Goal: Check status

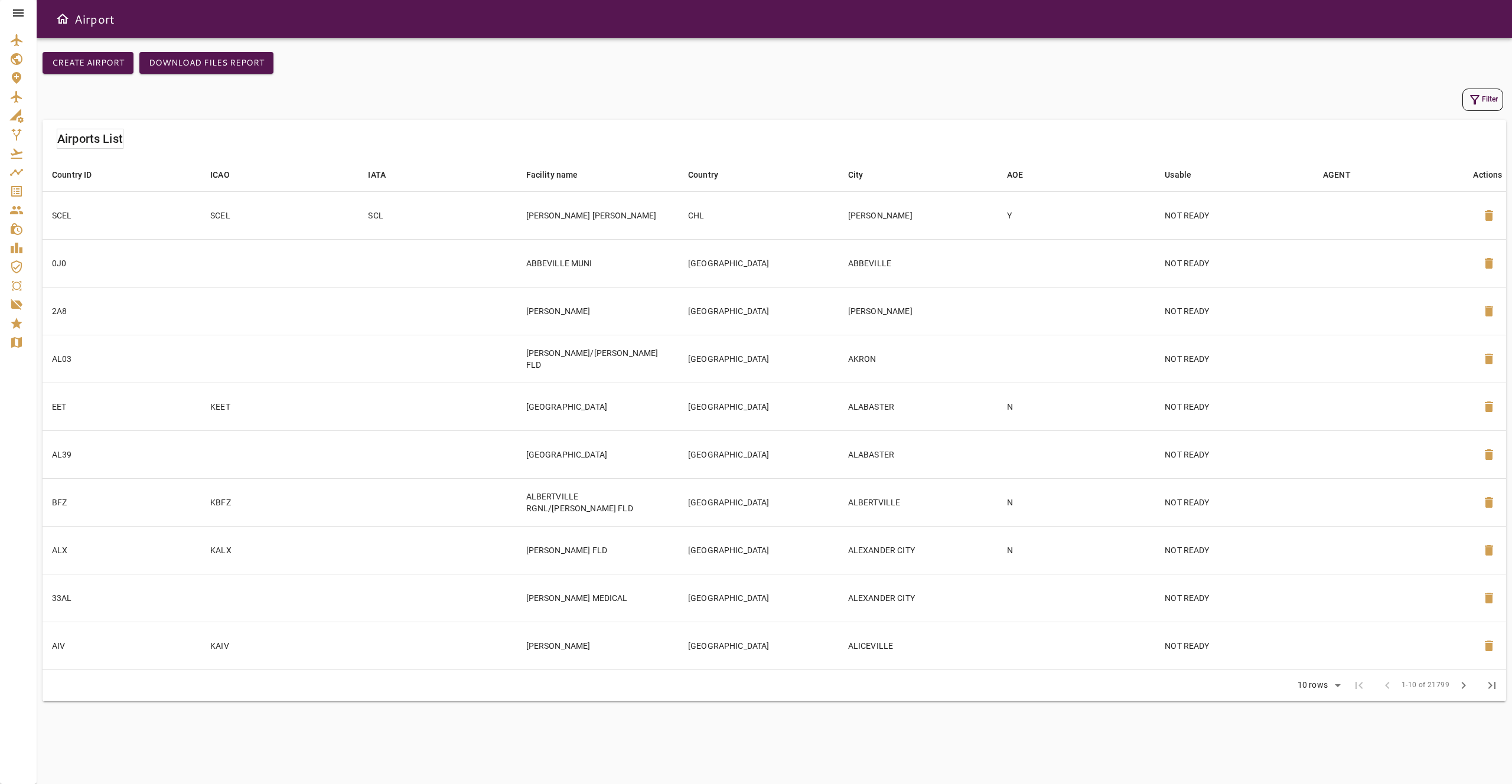
click at [18, 6] on icon at bounding box center [18, 13] width 14 height 14
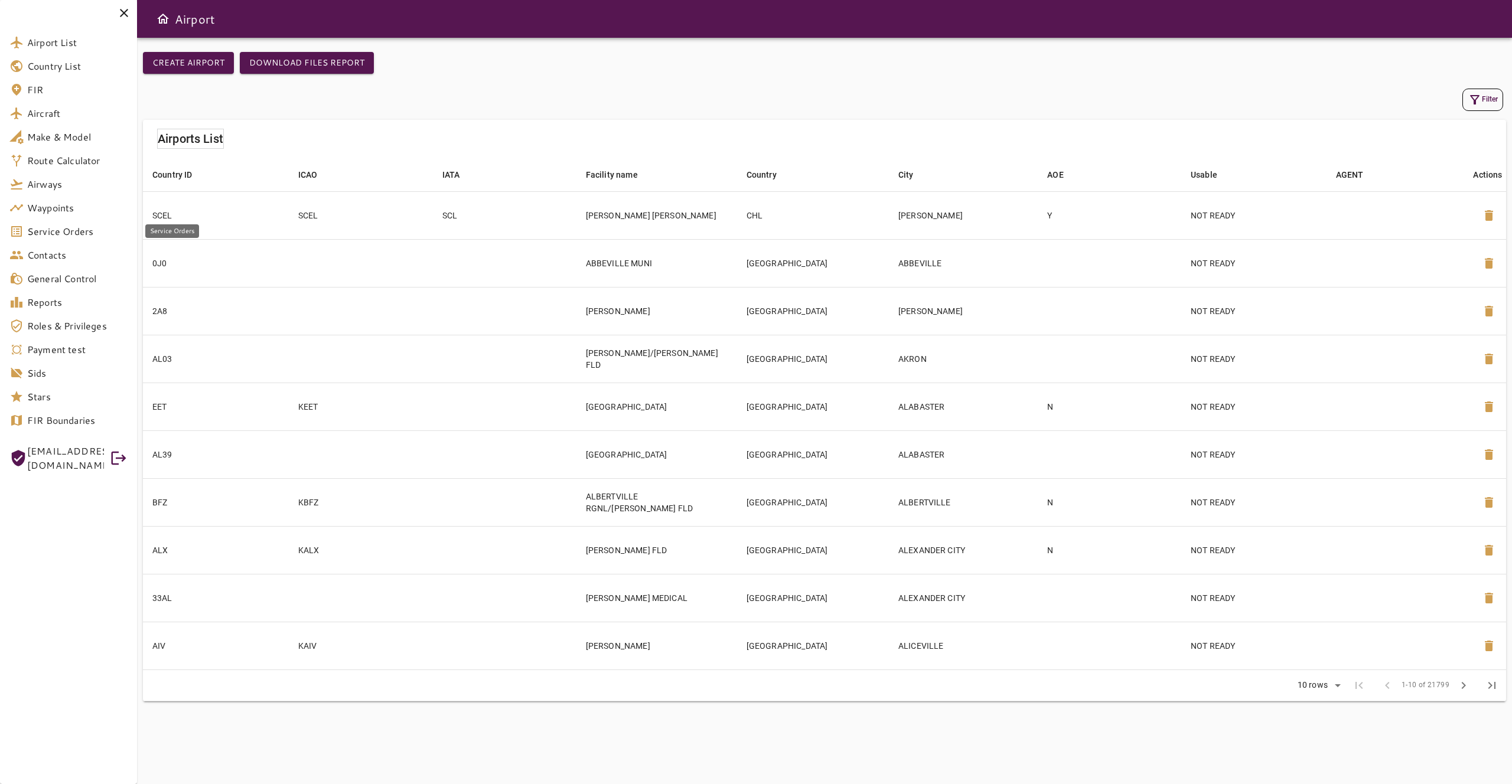
click at [66, 225] on span "Service Orders" at bounding box center [77, 232] width 100 height 14
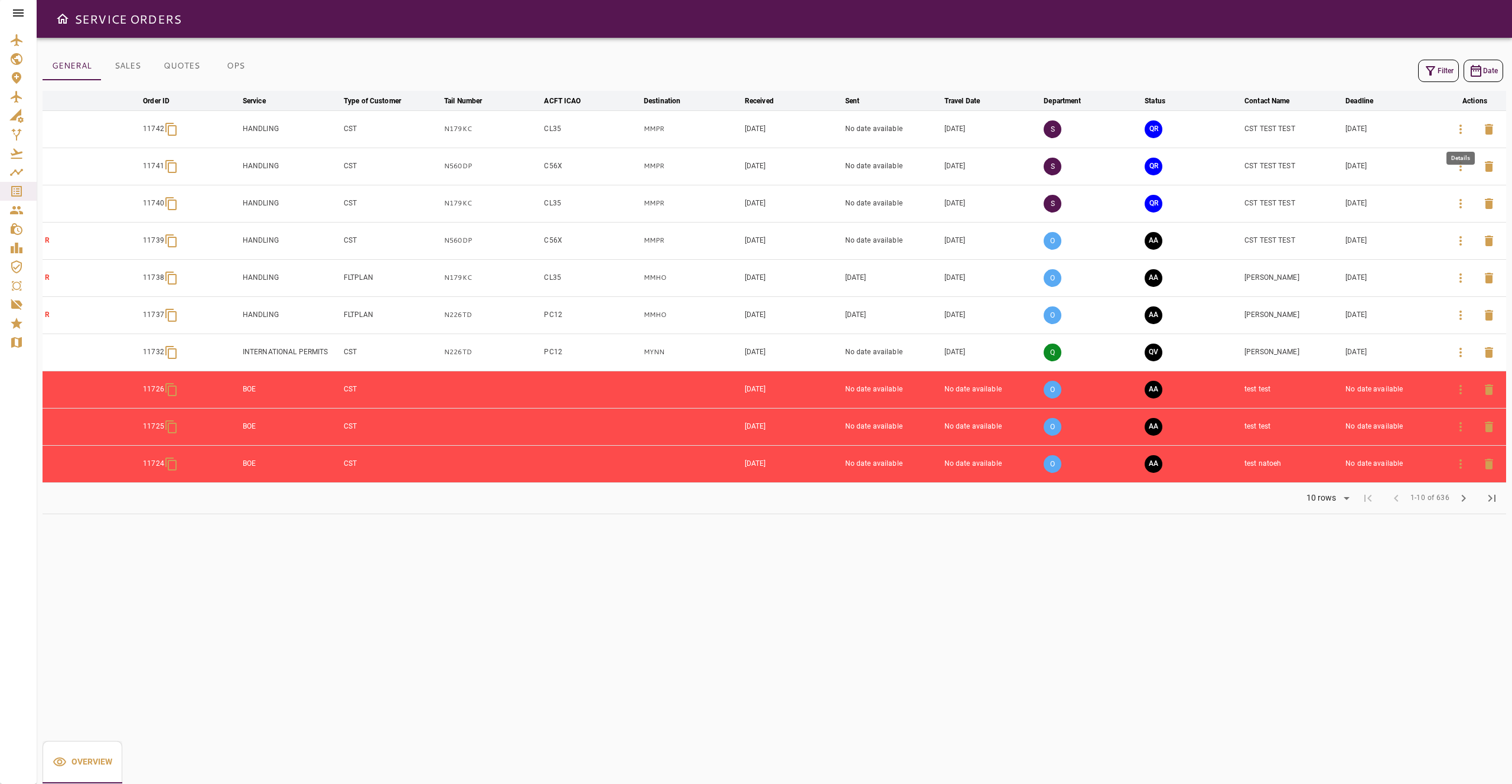
click at [1454, 129] on icon "button" at bounding box center [1461, 129] width 14 height 14
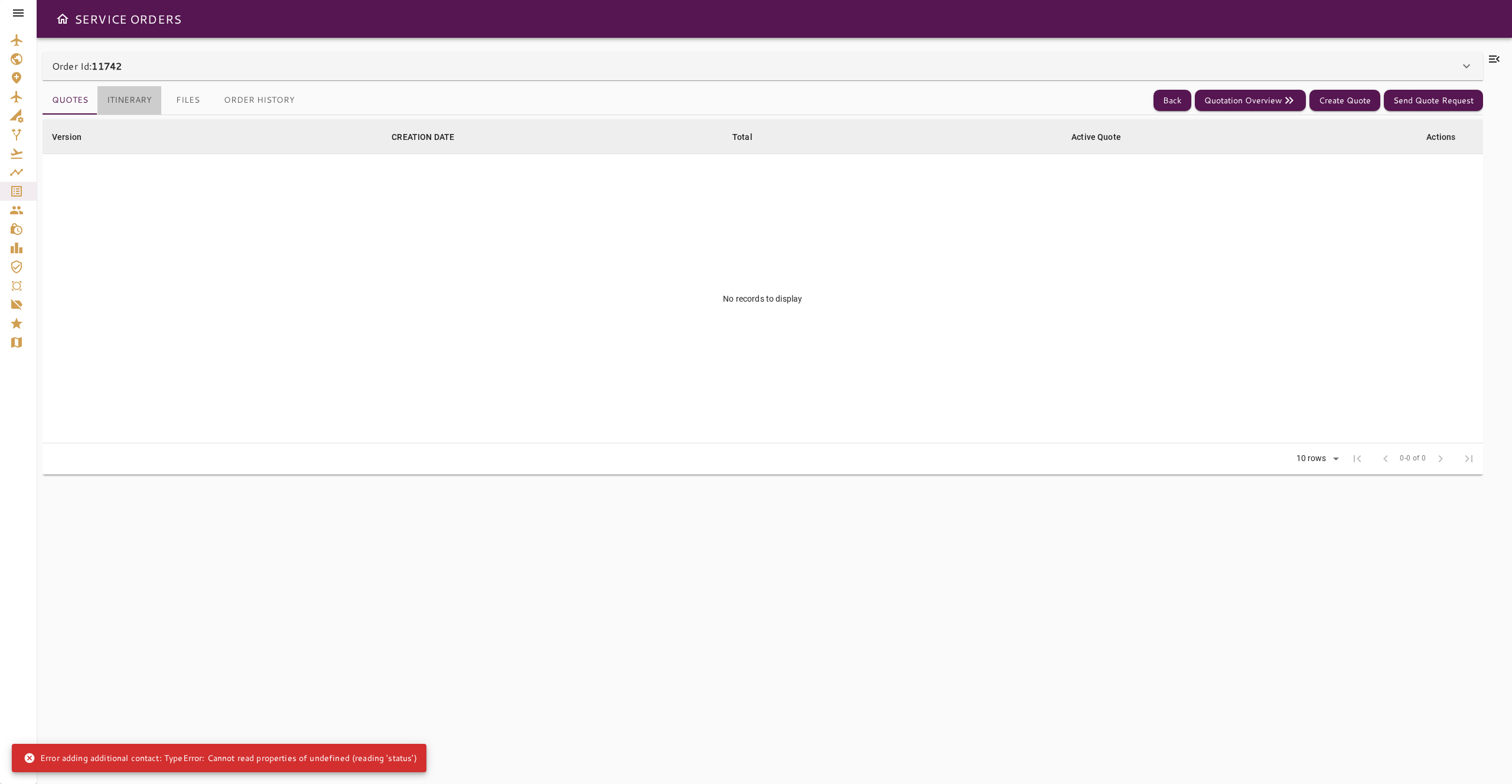
click at [140, 102] on button "Itinerary" at bounding box center [129, 100] width 64 height 28
